Goal: Information Seeking & Learning: Learn about a topic

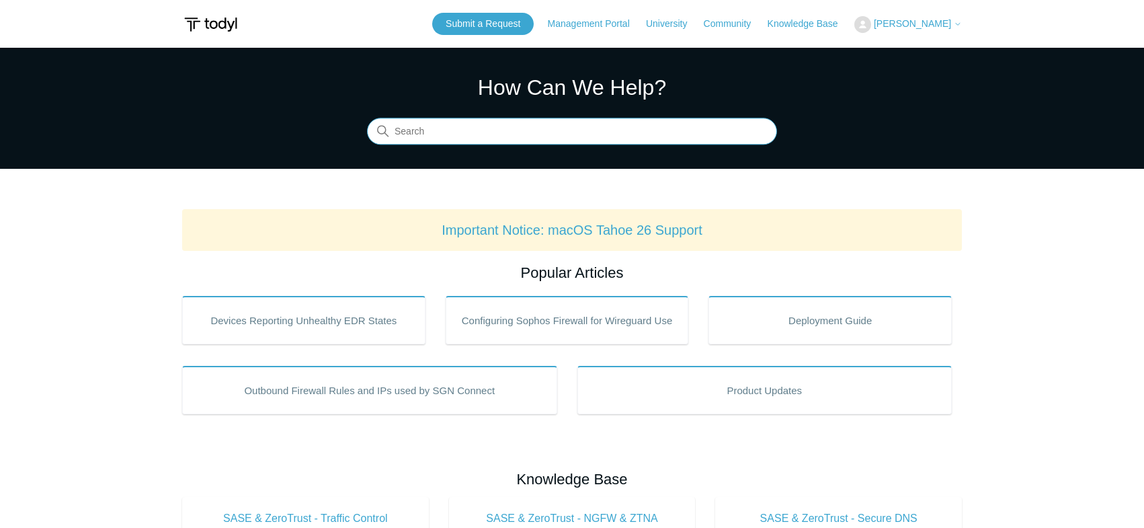
click at [590, 136] on input "Search" at bounding box center [572, 131] width 410 height 27
type input "keeper"
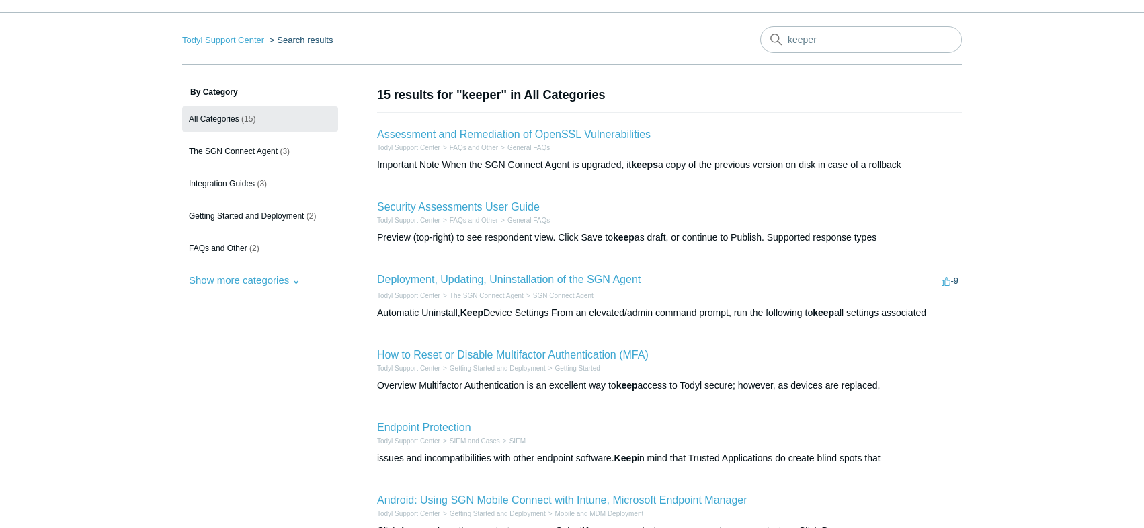
scroll to position [101, 0]
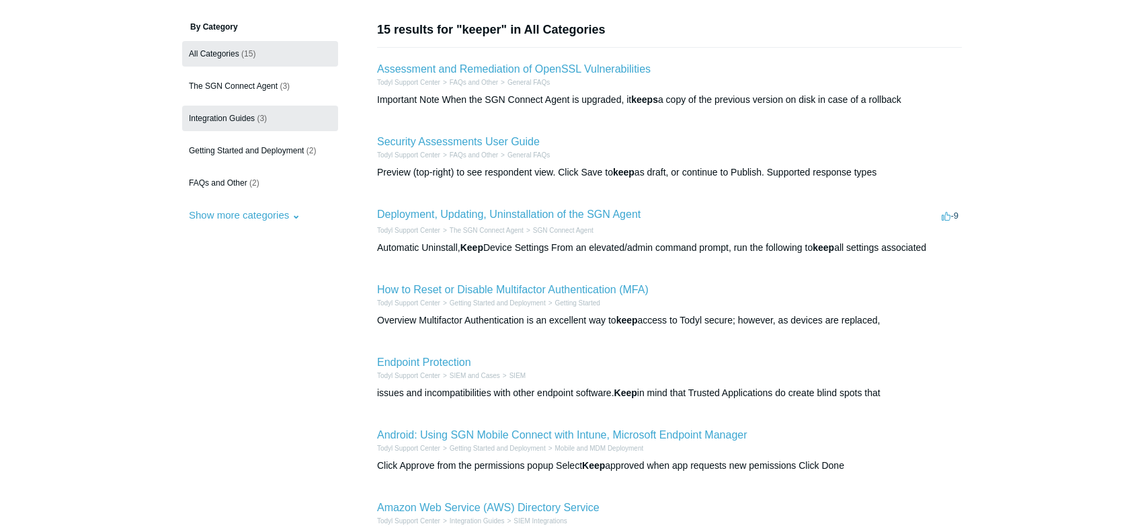
click at [228, 119] on span "Integration Guides" at bounding box center [222, 118] width 66 height 9
